Goal: Navigation & Orientation: Understand site structure

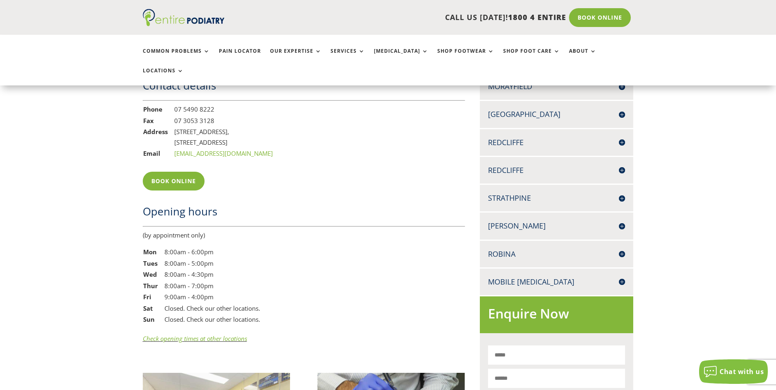
scroll to position [491, 0]
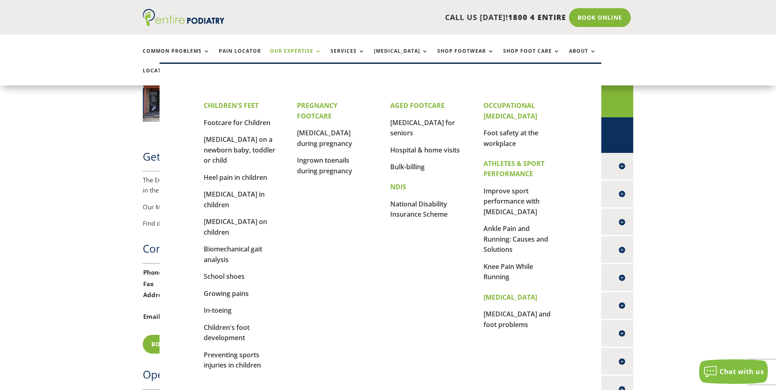
click at [309, 49] on link "Our Expertise" at bounding box center [296, 57] width 52 height 18
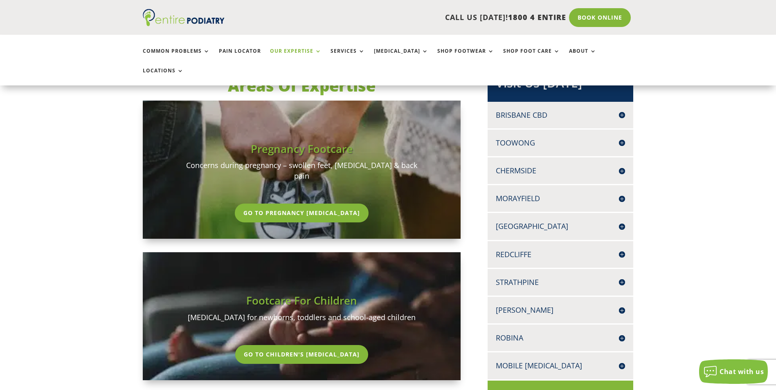
click at [519, 194] on h4 "Morayfield" at bounding box center [560, 199] width 129 height 10
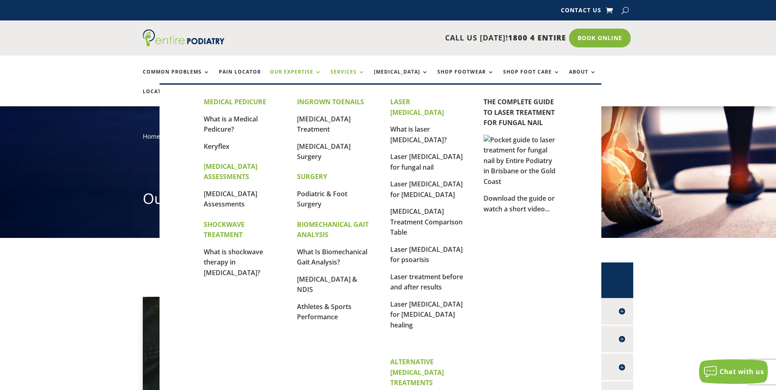
click at [339, 71] on link "Services" at bounding box center [348, 78] width 34 height 18
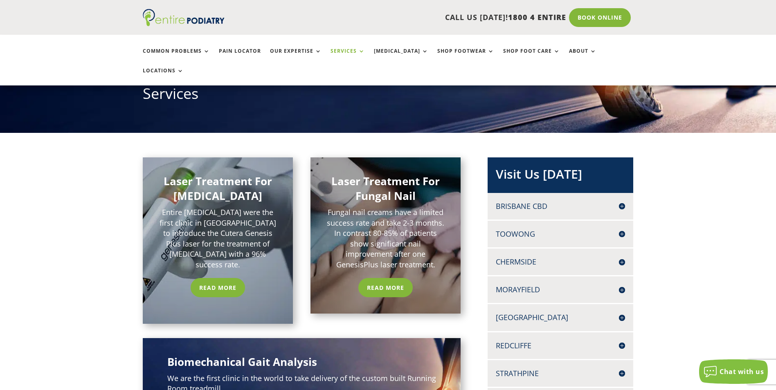
scroll to position [99, 0]
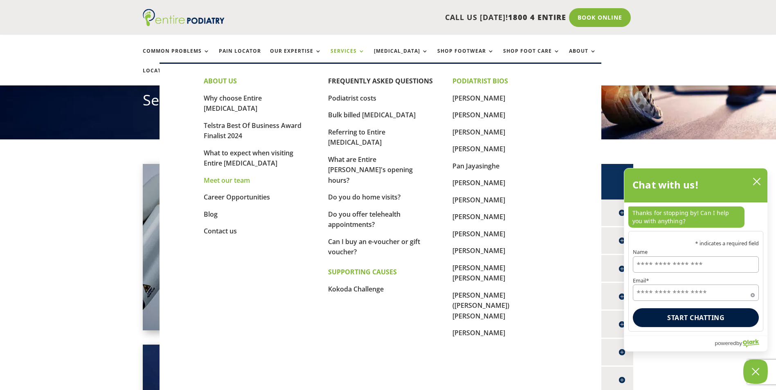
click at [233, 176] on link "Meet our team" at bounding box center [227, 180] width 46 height 9
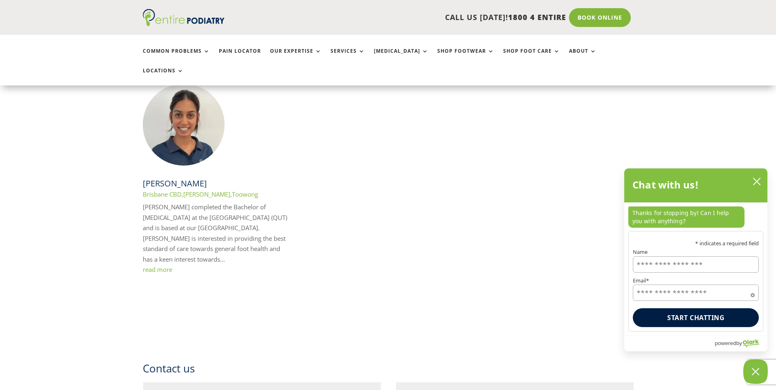
scroll to position [1506, 0]
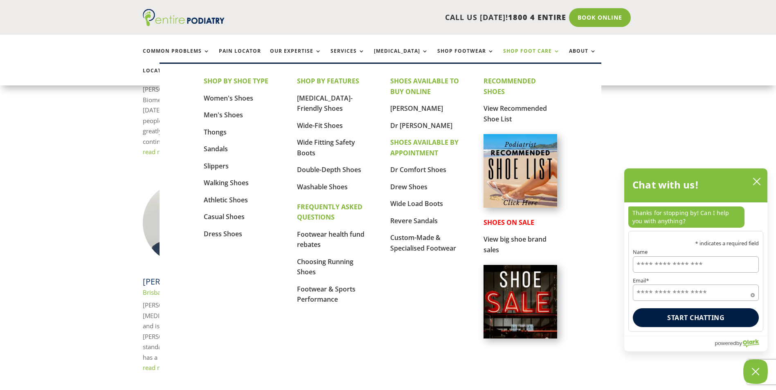
drag, startPoint x: 477, startPoint y: 50, endPoint x: 498, endPoint y: 49, distance: 21.3
click at [498, 49] on ul "Common Problems Pain Locator Our Expertise Services [MEDICAL_DATA] Shop Footwea…" at bounding box center [388, 60] width 500 height 51
